Goal: Information Seeking & Learning: Learn about a topic

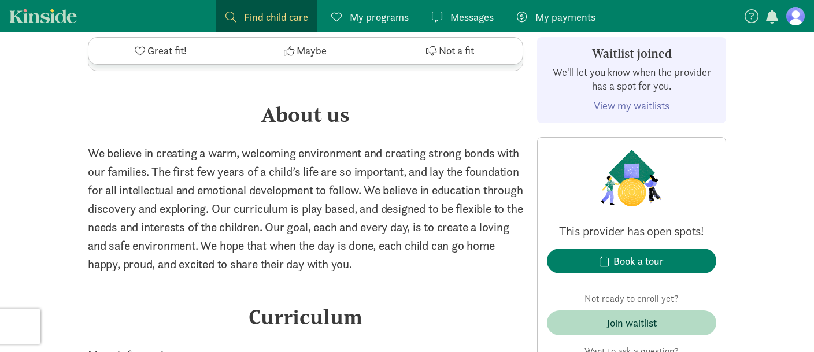
scroll to position [1710, 0]
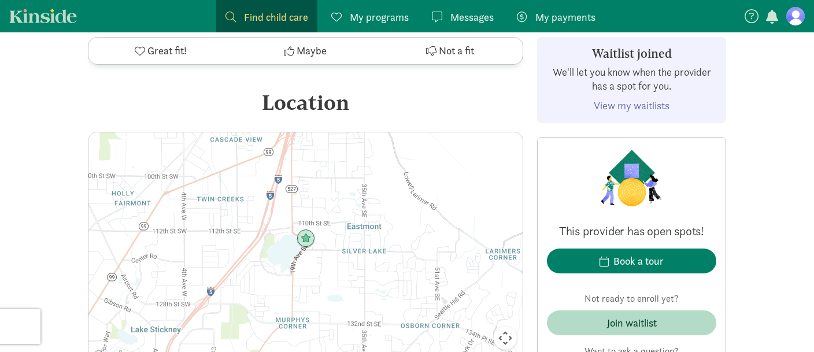
click at [268, 14] on span "Find child care" at bounding box center [276, 17] width 64 height 16
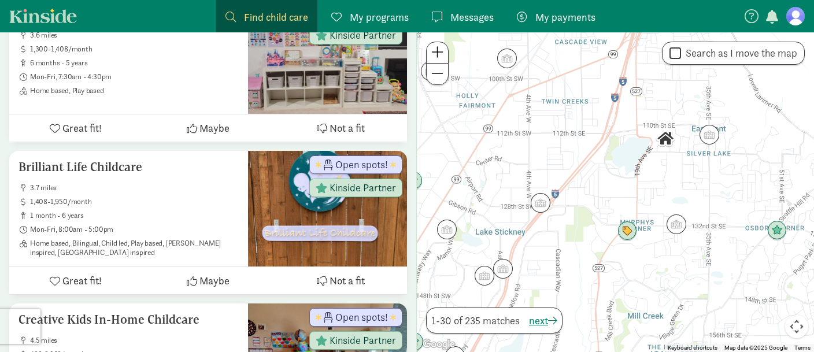
drag, startPoint x: 681, startPoint y: 206, endPoint x: 769, endPoint y: 140, distance: 109.4
click at [769, 140] on div at bounding box center [615, 192] width 397 height 320
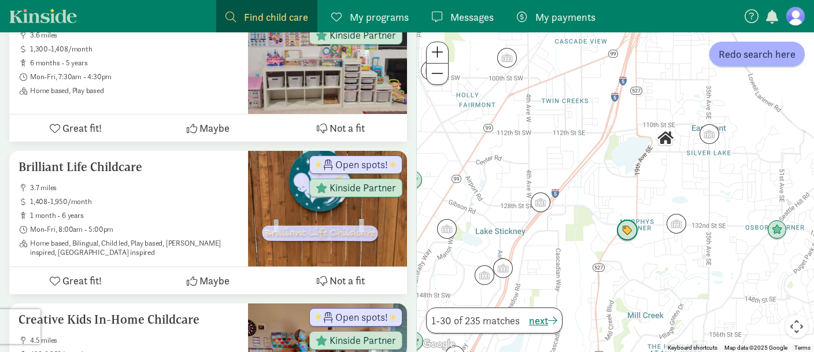
click at [624, 231] on img "Click to see details" at bounding box center [627, 230] width 31 height 31
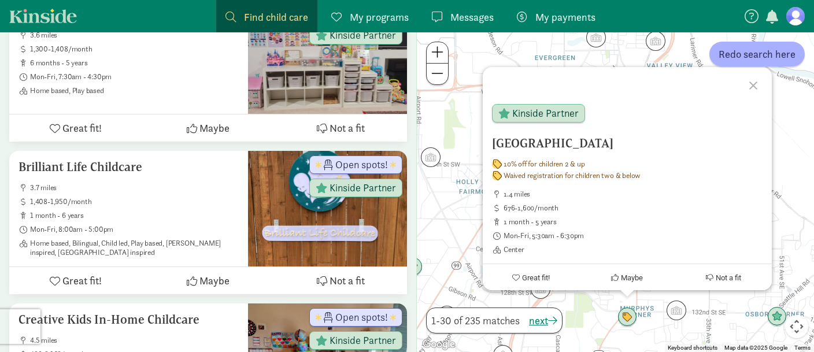
click at [755, 83] on div at bounding box center [756, 84] width 34 height 34
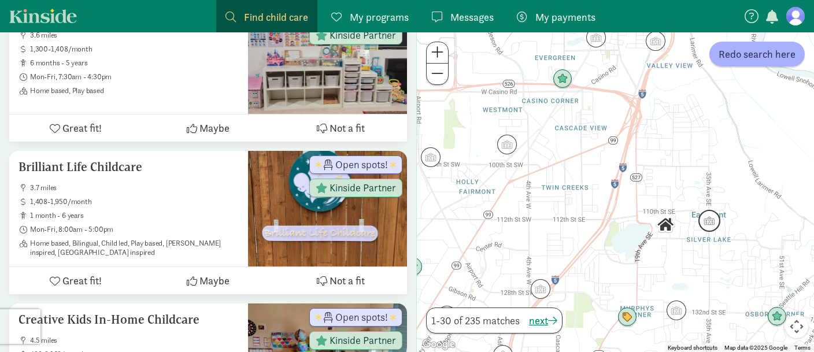
click at [711, 222] on img "Click to see details" at bounding box center [709, 220] width 31 height 31
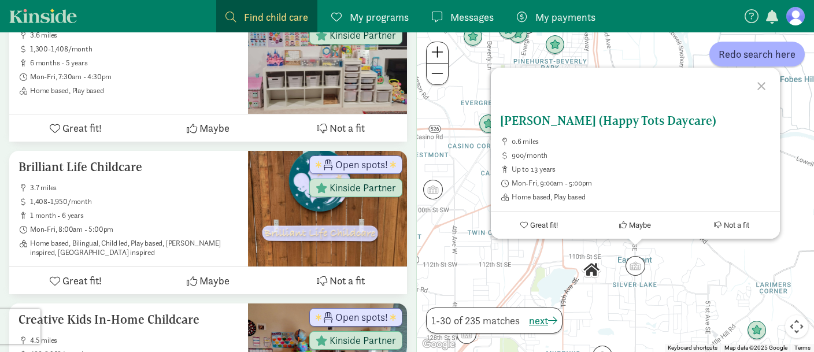
click at [559, 122] on h5 "[PERSON_NAME] (Happy Tots Daycare)" at bounding box center [635, 121] width 271 height 14
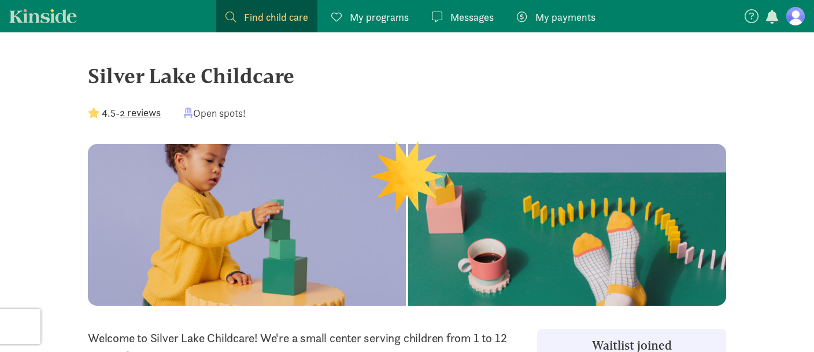
click at [242, 12] on div "Find child care Find" at bounding box center [267, 17] width 83 height 16
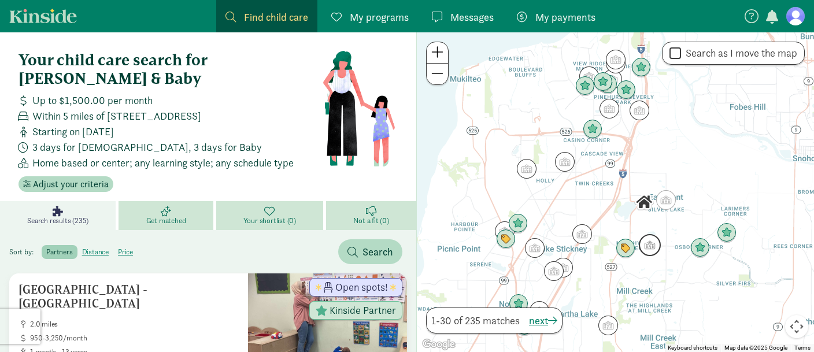
click at [647, 241] on img "Click to see details" at bounding box center [650, 245] width 31 height 31
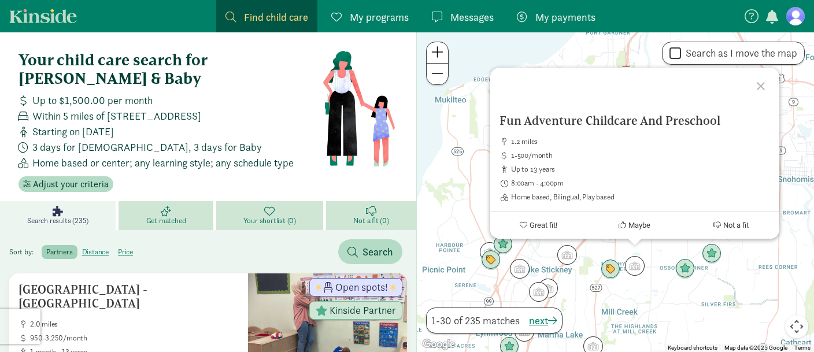
click at [760, 84] on div at bounding box center [763, 85] width 34 height 34
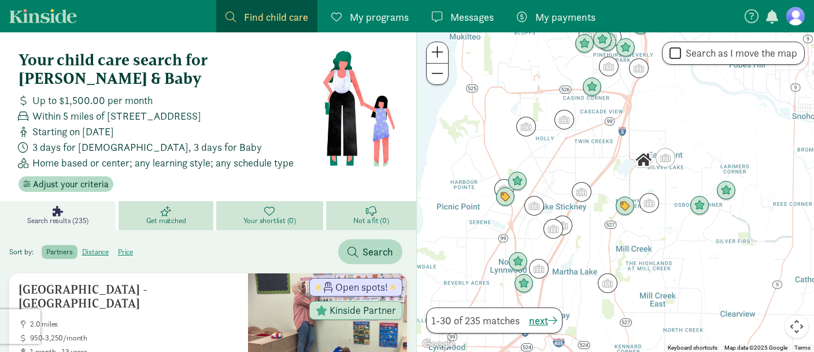
drag, startPoint x: 702, startPoint y: 157, endPoint x: 705, endPoint y: 106, distance: 51.6
click at [705, 106] on div at bounding box center [615, 192] width 397 height 320
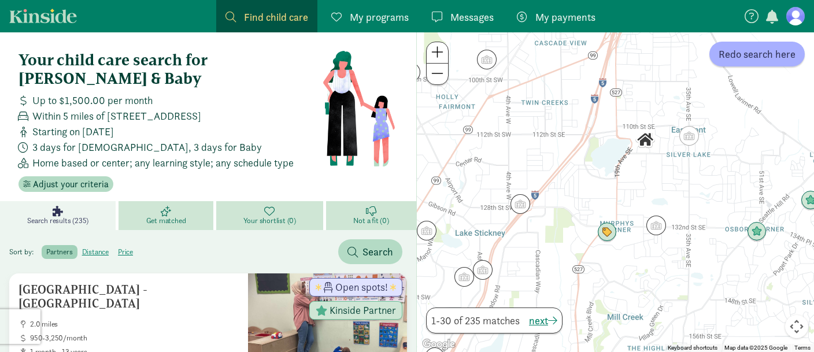
drag, startPoint x: 645, startPoint y: 171, endPoint x: 739, endPoint y: 68, distance: 139.2
click at [739, 68] on div at bounding box center [615, 192] width 397 height 320
click at [519, 207] on img "Click to see details" at bounding box center [520, 204] width 31 height 31
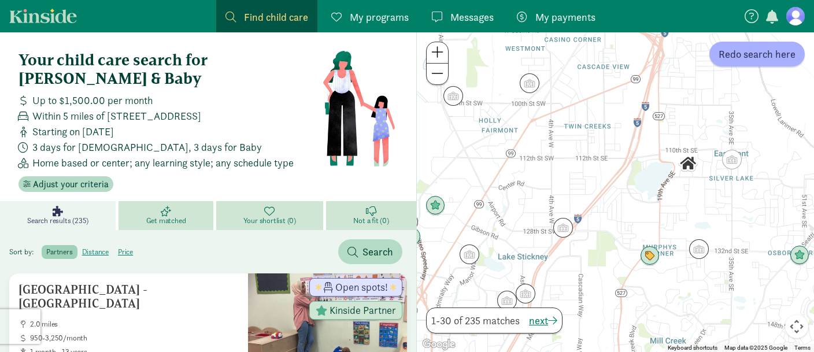
drag, startPoint x: 764, startPoint y: 245, endPoint x: 728, endPoint y: 206, distance: 52.8
click at [728, 206] on div "To navigate, press the arrow keys." at bounding box center [615, 192] width 397 height 320
click at [648, 255] on img "Click to see details" at bounding box center [650, 256] width 31 height 31
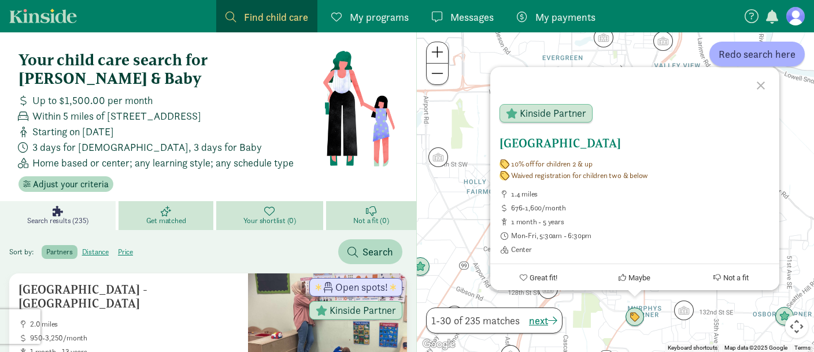
click at [566, 142] on h5 "[GEOGRAPHIC_DATA]" at bounding box center [635, 144] width 271 height 14
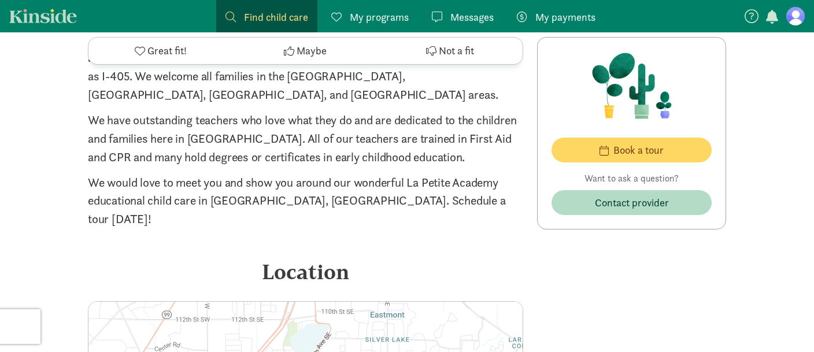
scroll to position [2138, 0]
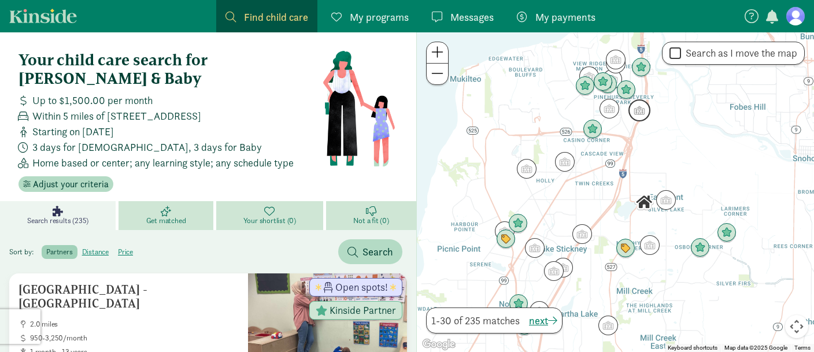
click at [643, 111] on img "Click to see details" at bounding box center [639, 110] width 31 height 31
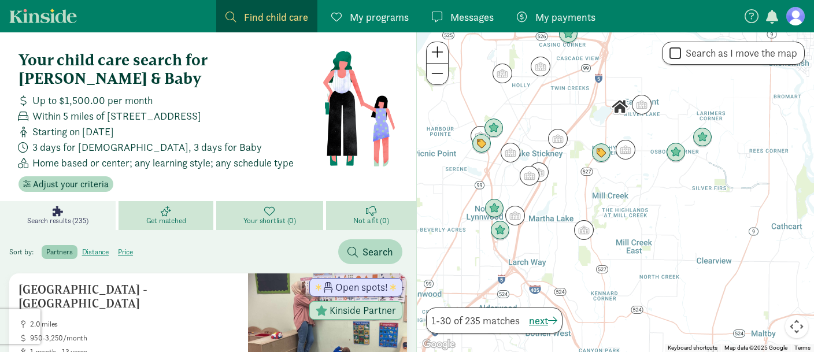
drag, startPoint x: 699, startPoint y: 270, endPoint x: 679, endPoint y: 15, distance: 255.9
click at [679, 32] on div "To navigate, press the arrow keys." at bounding box center [615, 192] width 397 height 320
click at [600, 153] on img "Click to see details" at bounding box center [601, 153] width 31 height 31
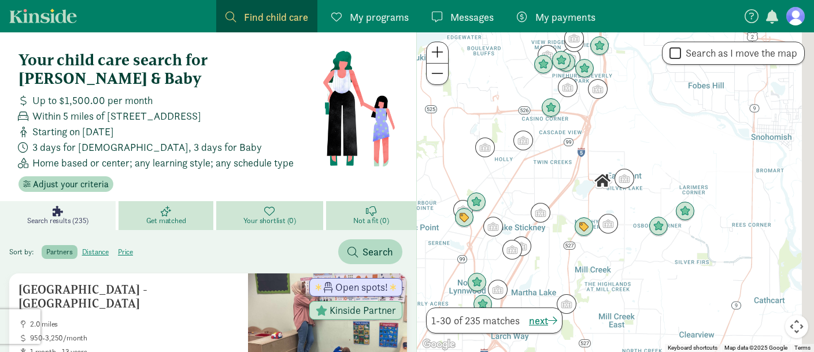
drag, startPoint x: 776, startPoint y: 209, endPoint x: 760, endPoint y: 78, distance: 132.9
click at [760, 78] on div at bounding box center [615, 192] width 397 height 320
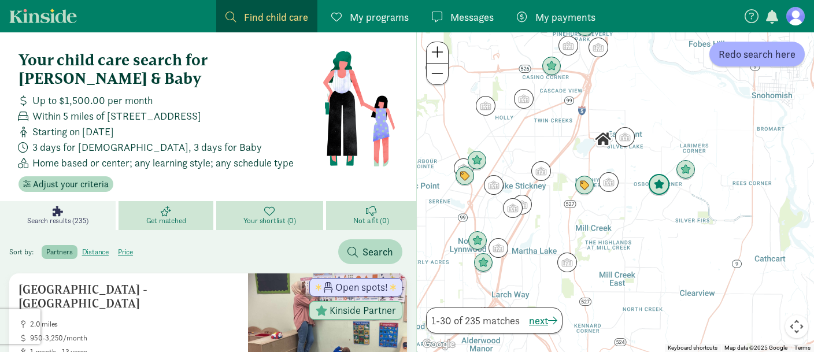
click at [654, 182] on img "Click to see details" at bounding box center [659, 184] width 31 height 31
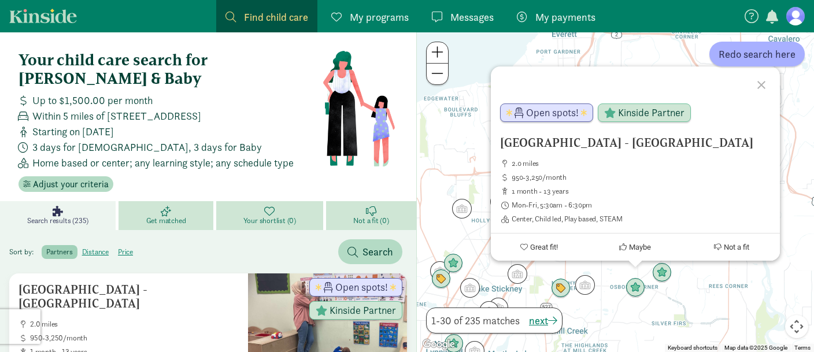
click at [713, 299] on div "[GEOGRAPHIC_DATA] - [GEOGRAPHIC_DATA] 2.0 miles 950-3,250/month 1 month - 13 ye…" at bounding box center [615, 192] width 397 height 320
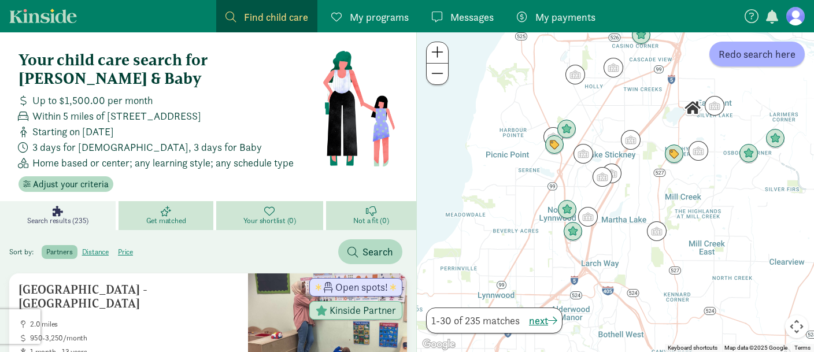
drag, startPoint x: 693, startPoint y: 174, endPoint x: 768, endPoint y: 82, distance: 119.3
click at [768, 82] on div at bounding box center [615, 192] width 397 height 320
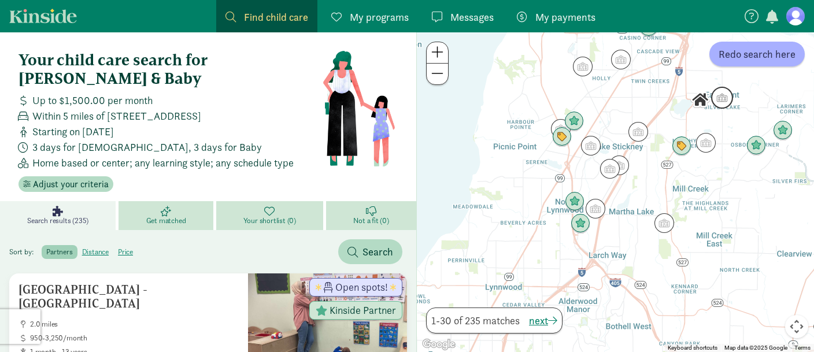
click at [715, 104] on img "Click to see details" at bounding box center [722, 97] width 31 height 31
